Goal: Transaction & Acquisition: Purchase product/service

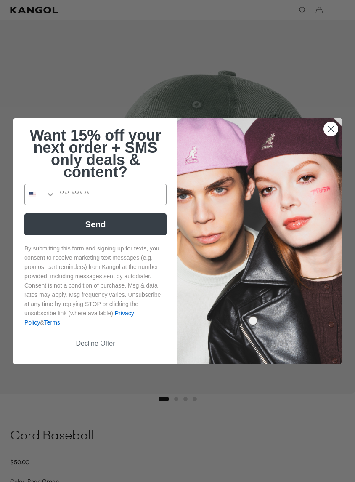
scroll to position [0, 173]
click at [325, 134] on circle "Close dialog" at bounding box center [331, 129] width 14 height 14
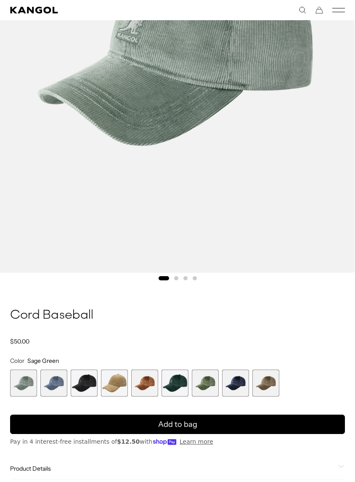
click at [55, 384] on span "2 of 9" at bounding box center [53, 382] width 27 height 27
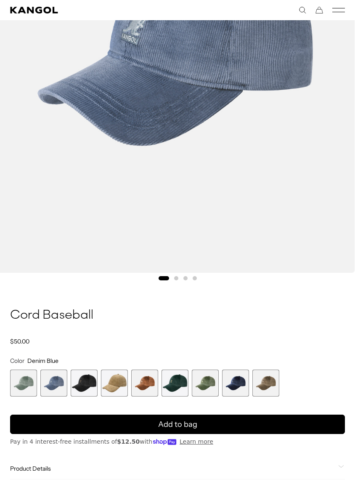
click at [89, 382] on span "3 of 9" at bounding box center [84, 382] width 27 height 27
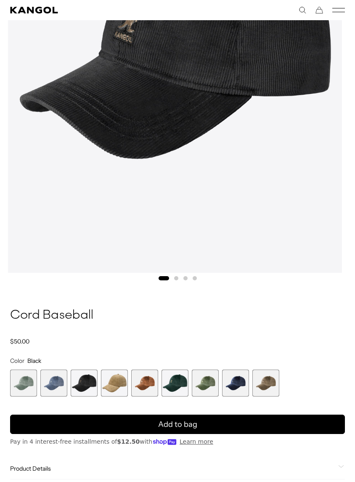
click at [121, 382] on span "4 of 9" at bounding box center [114, 382] width 27 height 27
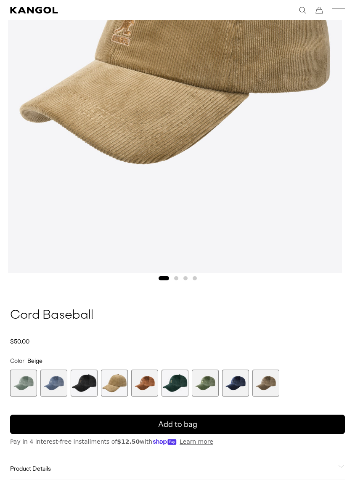
scroll to position [0, 173]
click at [148, 384] on span "5 of 9" at bounding box center [144, 382] width 27 height 27
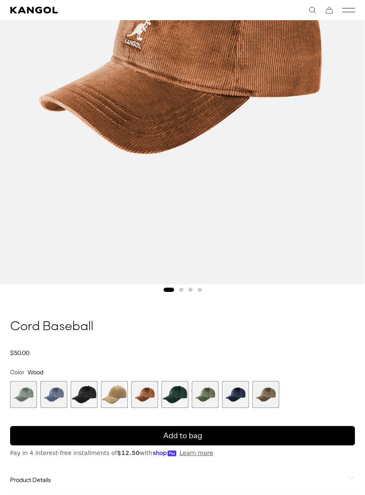
click at [178, 394] on span "6 of 9" at bounding box center [175, 394] width 27 height 27
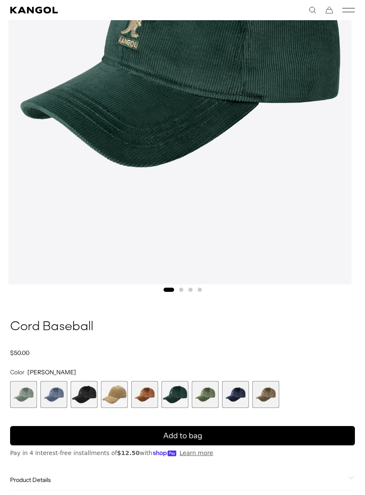
scroll to position [0, 173]
click at [209, 394] on span "7 of 9" at bounding box center [205, 394] width 27 height 27
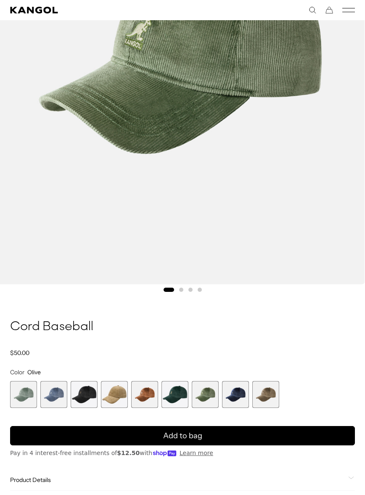
click at [233, 396] on span "8 of 9" at bounding box center [235, 394] width 27 height 27
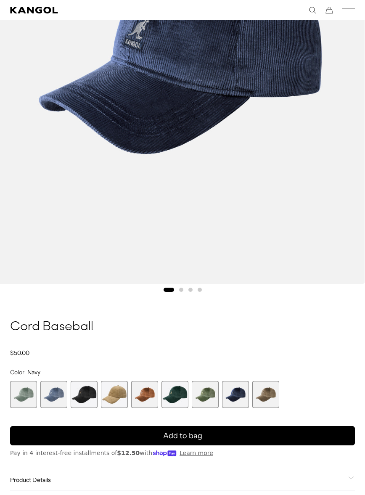
click at [269, 396] on span "9 of 9" at bounding box center [265, 394] width 27 height 27
